Goal: Task Accomplishment & Management: Manage account settings

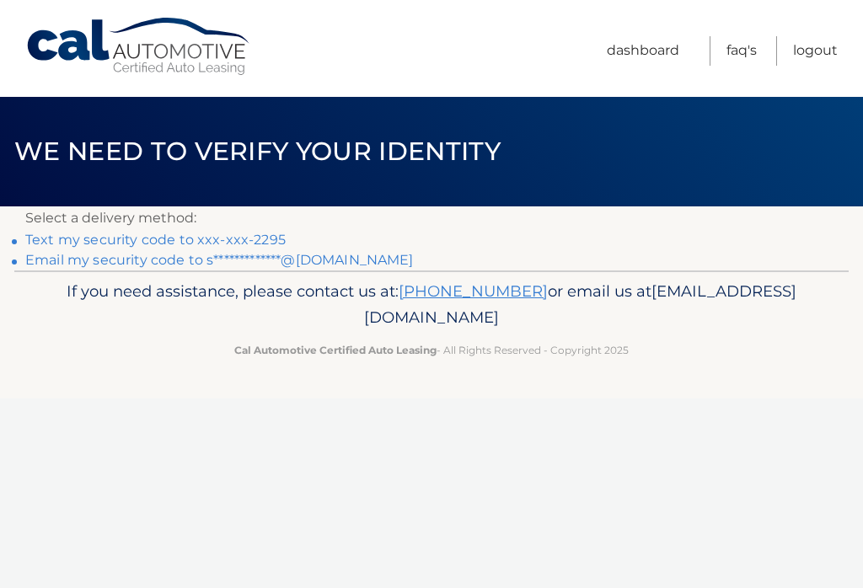
click at [254, 235] on link "Text my security code to xxx-xxx-2295" at bounding box center [155, 240] width 260 height 16
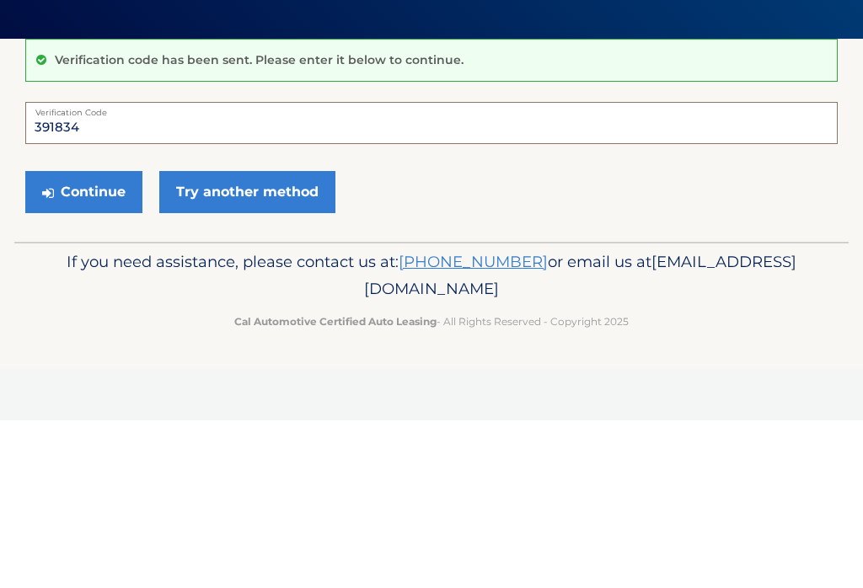
type input "391834"
click at [83, 339] on button "Continue" at bounding box center [83, 360] width 117 height 42
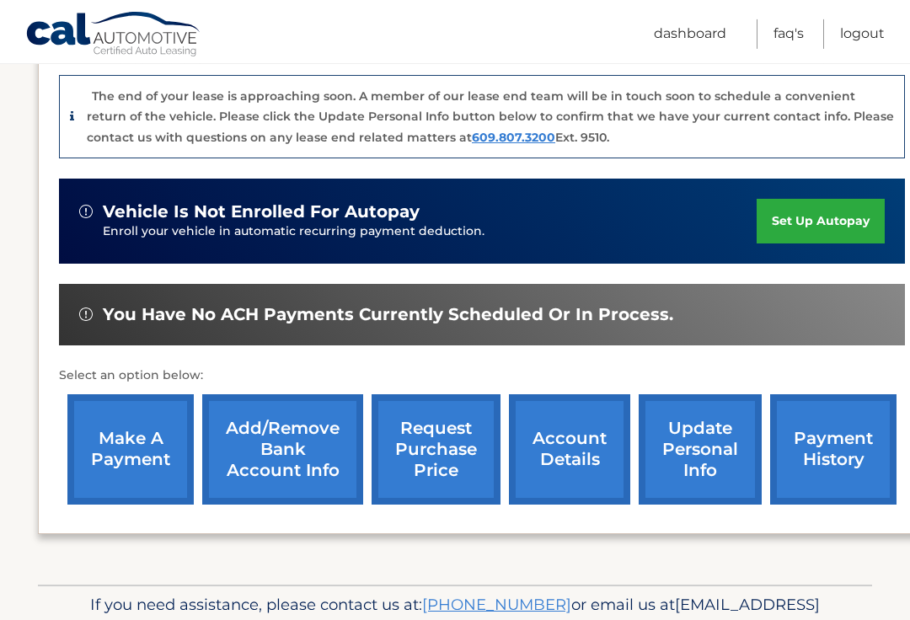
scroll to position [437, 0]
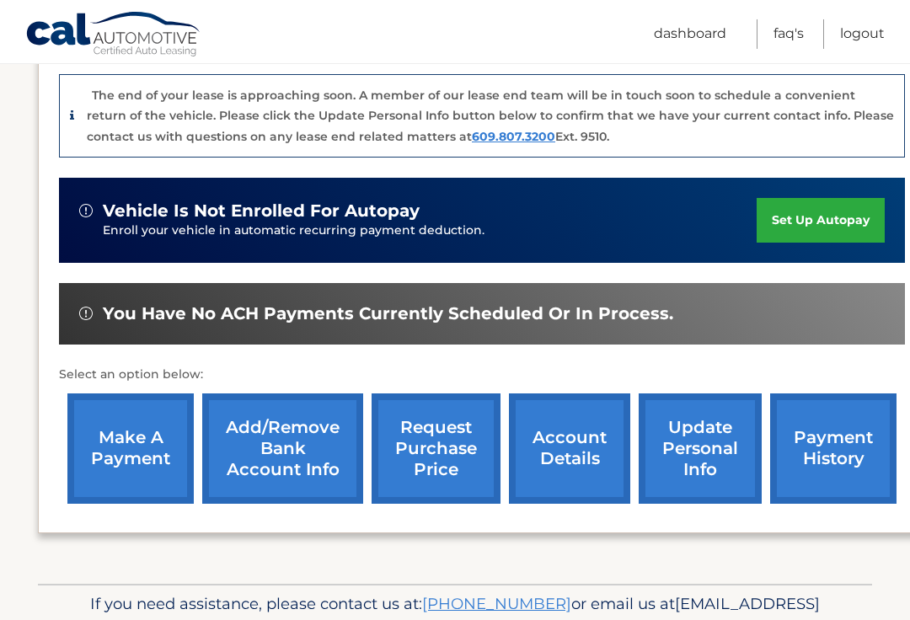
click at [134, 442] on link "make a payment" at bounding box center [130, 448] width 126 height 110
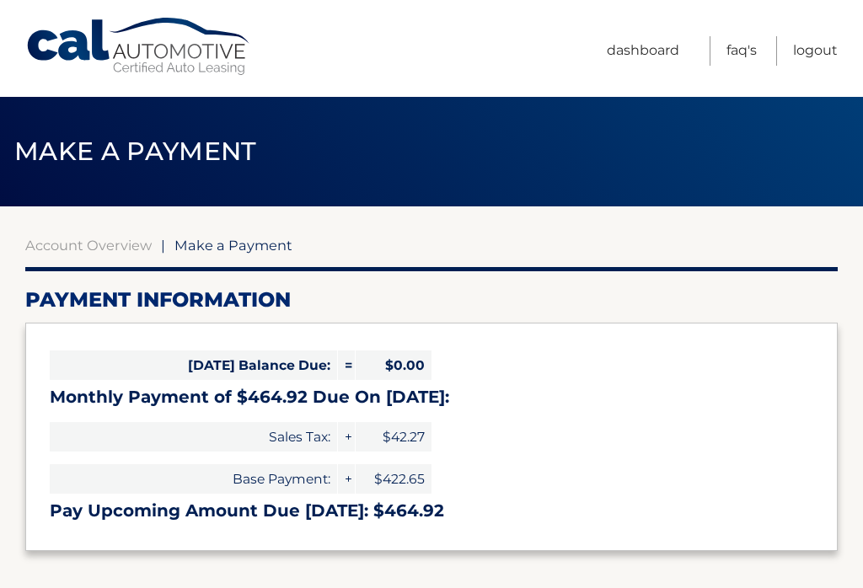
select select "NmQzOWNlZjMtY2RkOS00NmQ1LThiYWQtMmY3OGIyODk0MTk5"
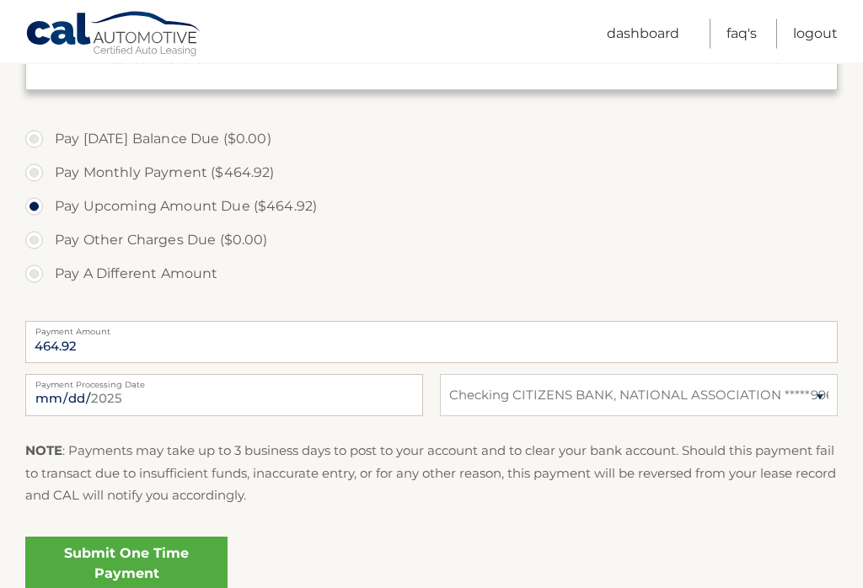
scroll to position [466, 0]
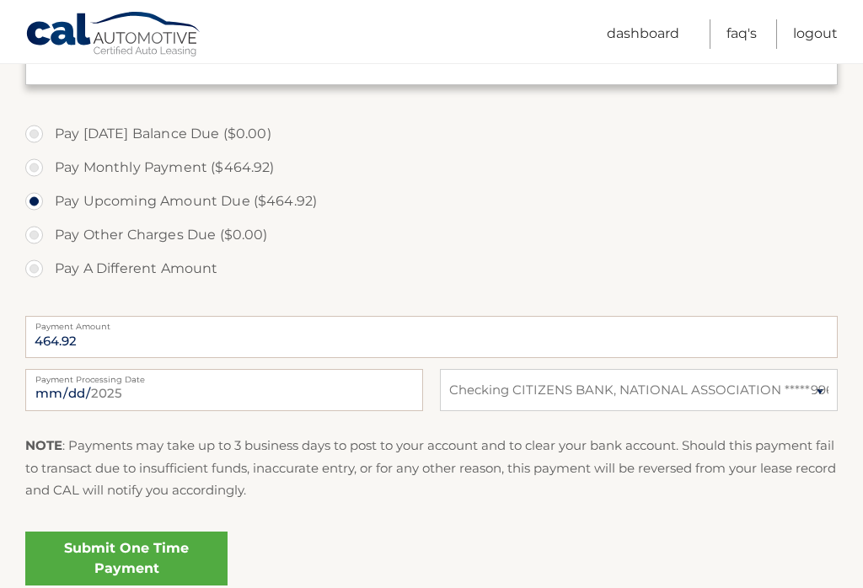
click at [141, 558] on link "Submit One Time Payment" at bounding box center [126, 559] width 202 height 54
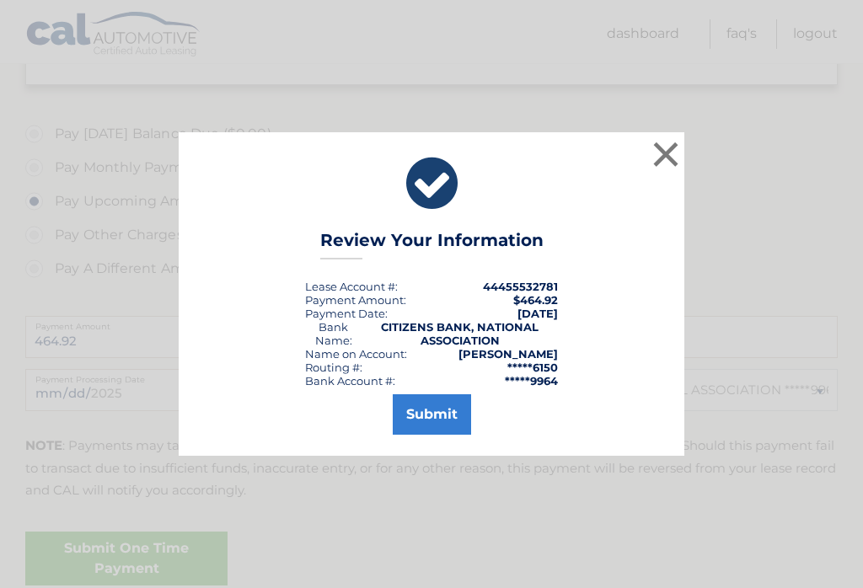
click at [447, 435] on button "Submit" at bounding box center [432, 414] width 78 height 40
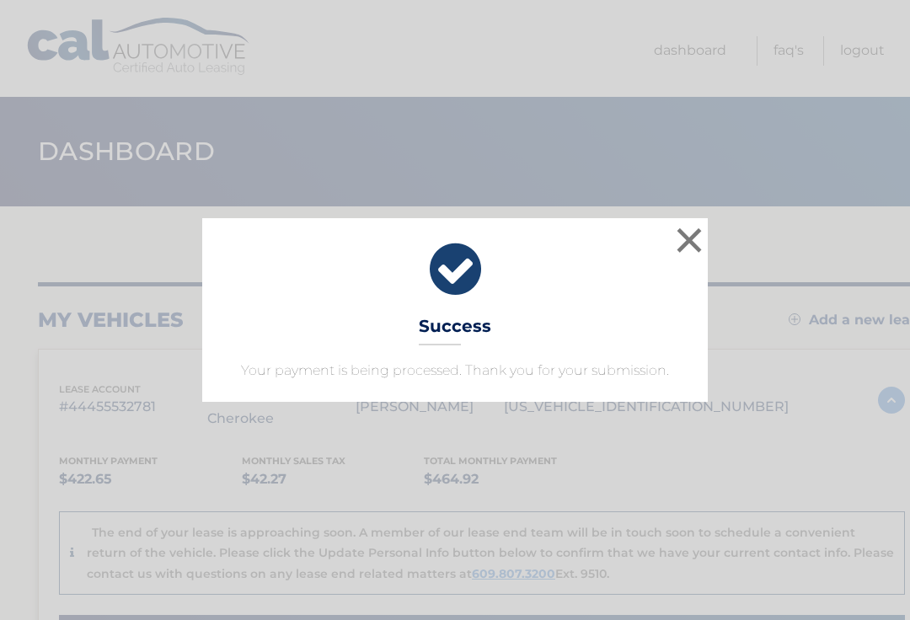
scroll to position [3, 0]
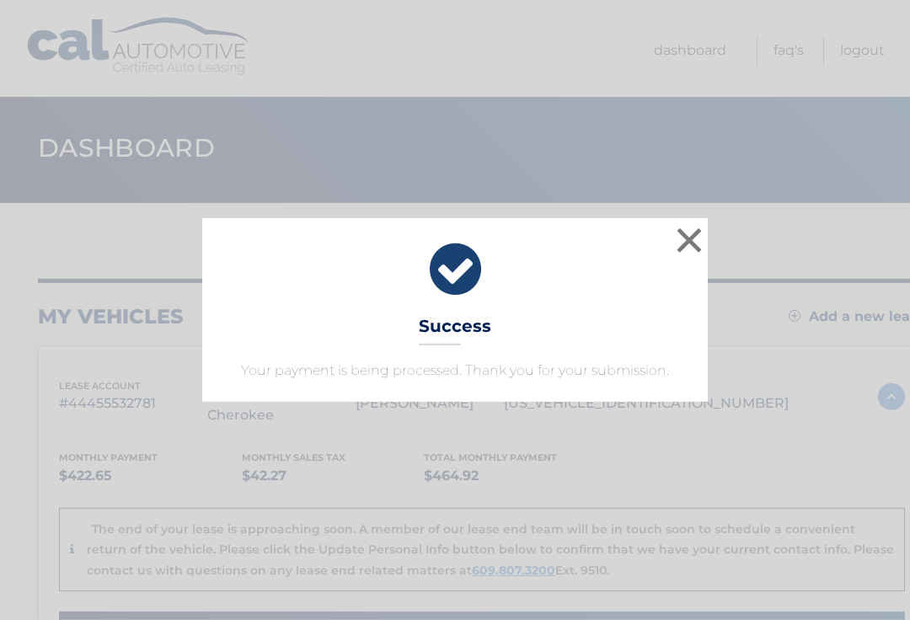
click at [685, 242] on button "×" at bounding box center [689, 240] width 34 height 34
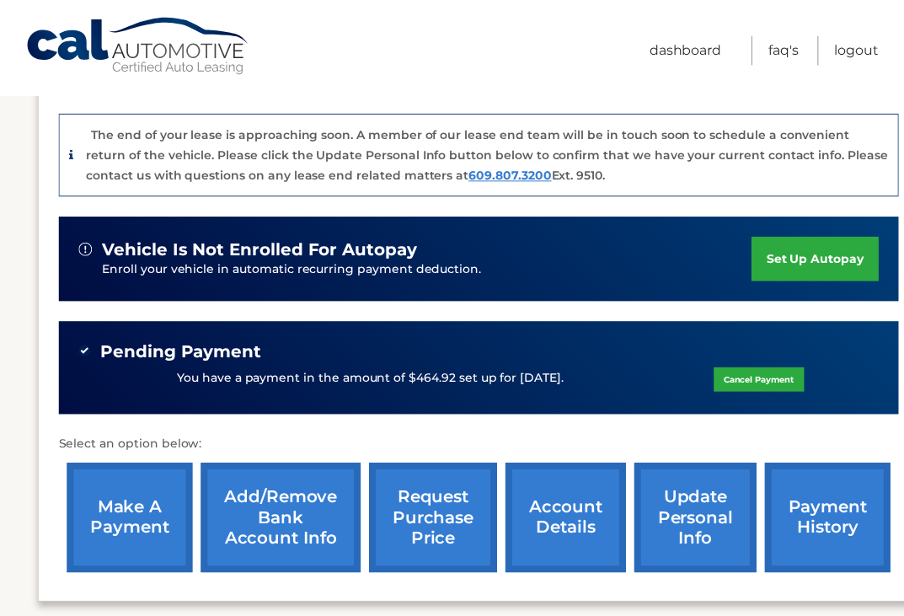
scroll to position [56, 0]
